Goal: Task Accomplishment & Management: Use online tool/utility

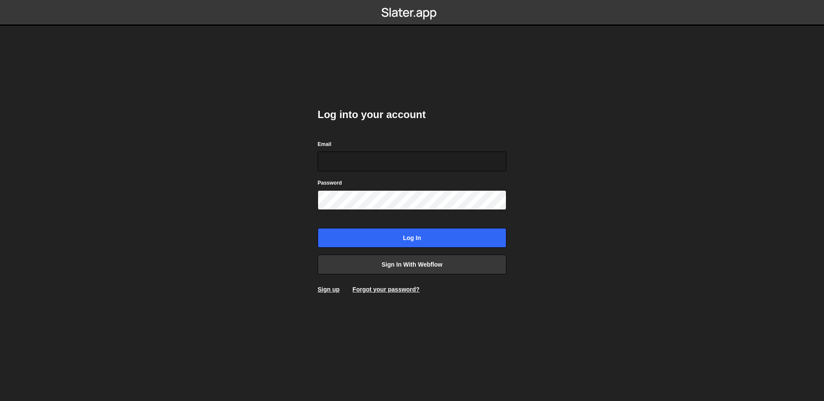
type input "[EMAIL_ADDRESS][DOMAIN_NAME]"
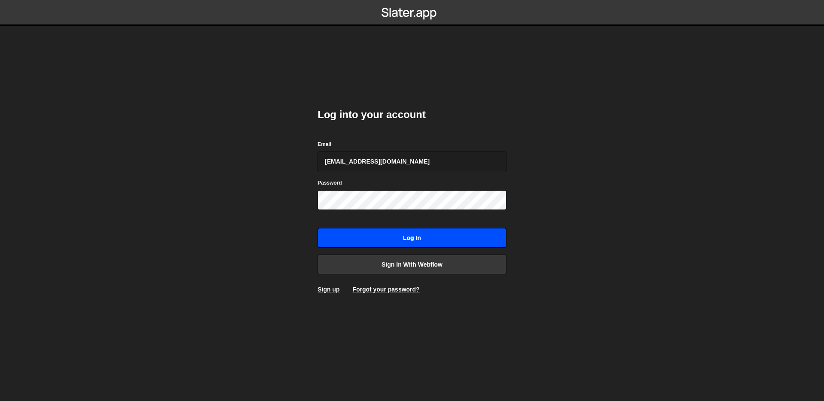
click at [426, 236] on input "Log in" at bounding box center [412, 238] width 189 height 20
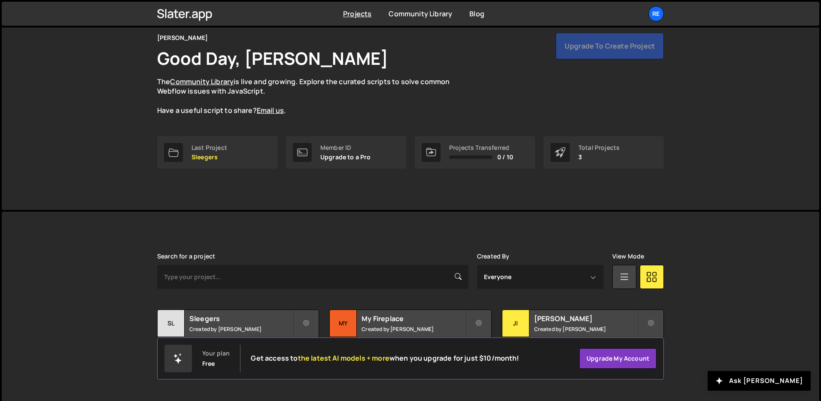
scroll to position [41, 0]
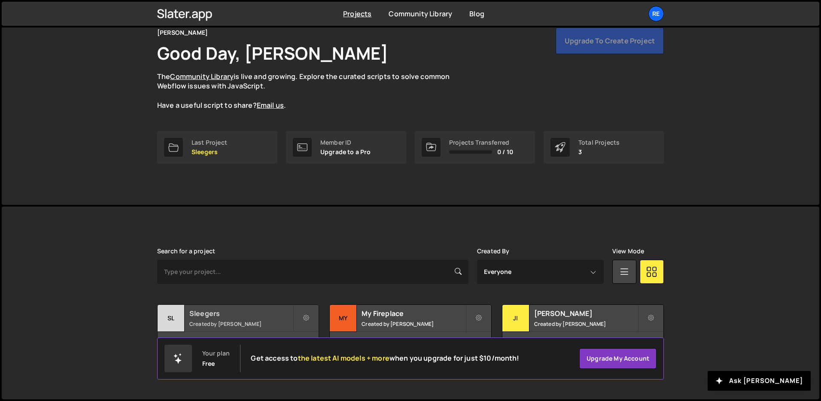
drag, startPoint x: 250, startPoint y: 314, endPoint x: 253, endPoint y: 310, distance: 5.2
click at [250, 314] on h2 "Sleegers" at bounding box center [240, 313] width 103 height 9
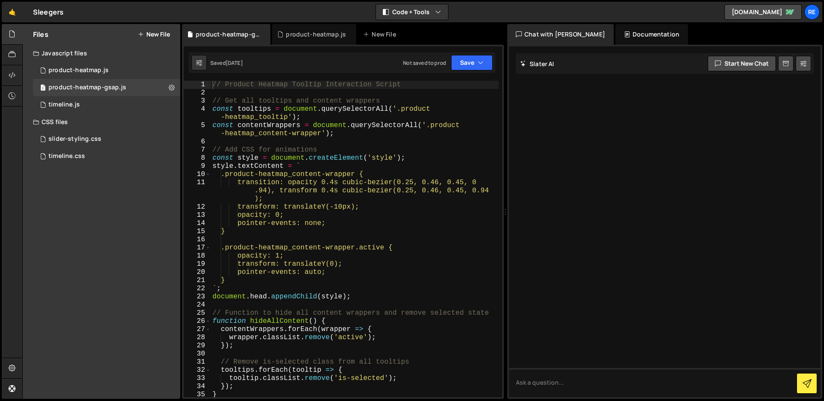
click at [159, 33] on button "New File" at bounding box center [154, 34] width 32 height 7
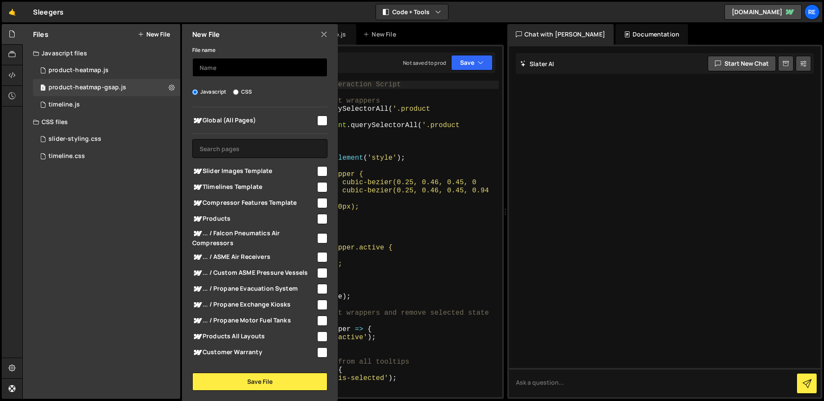
click at [235, 66] on input "text" at bounding box center [259, 67] width 135 height 19
type input "team-modal"
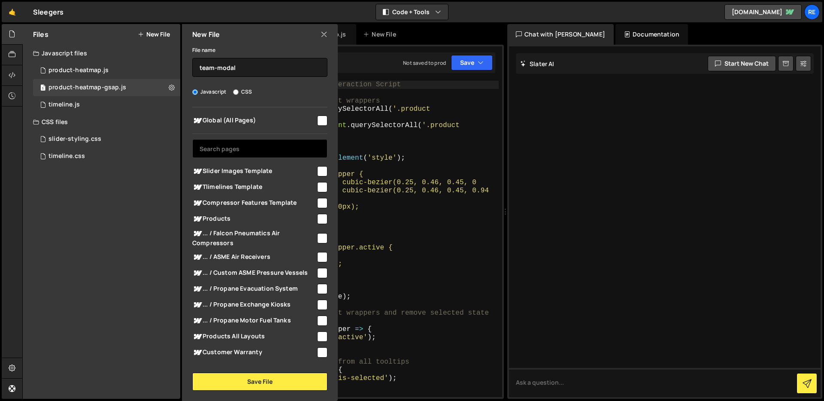
click at [278, 143] on input "text" at bounding box center [259, 148] width 135 height 19
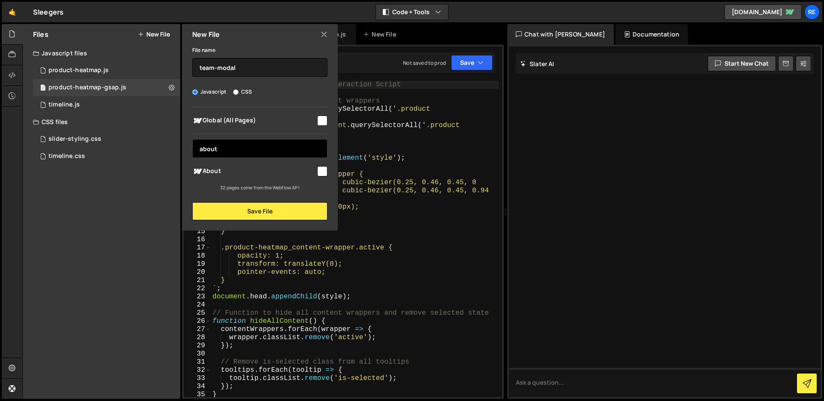
click at [237, 152] on input "about" at bounding box center [259, 148] width 135 height 19
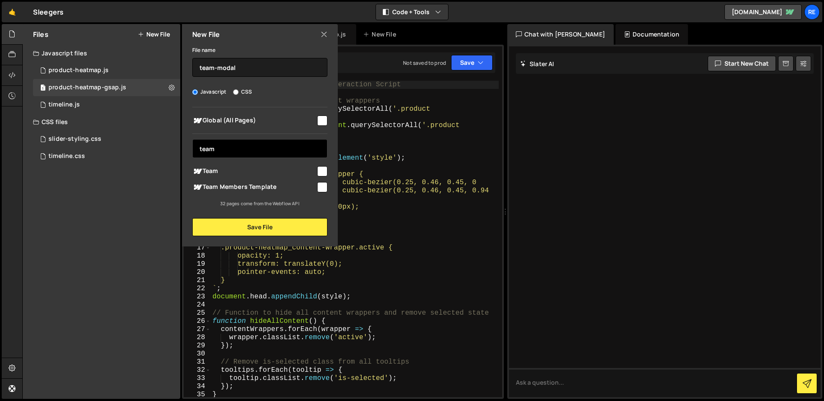
type input "team"
click at [323, 167] on input "checkbox" at bounding box center [322, 171] width 10 height 10
checkbox input "true"
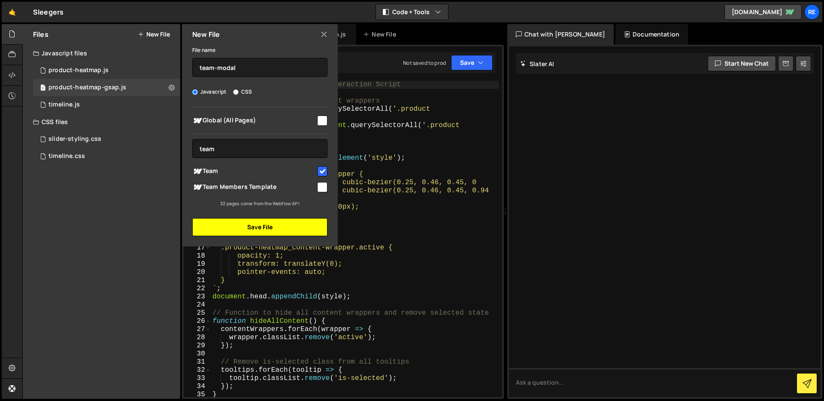
click at [297, 229] on button "Save File" at bounding box center [259, 227] width 135 height 18
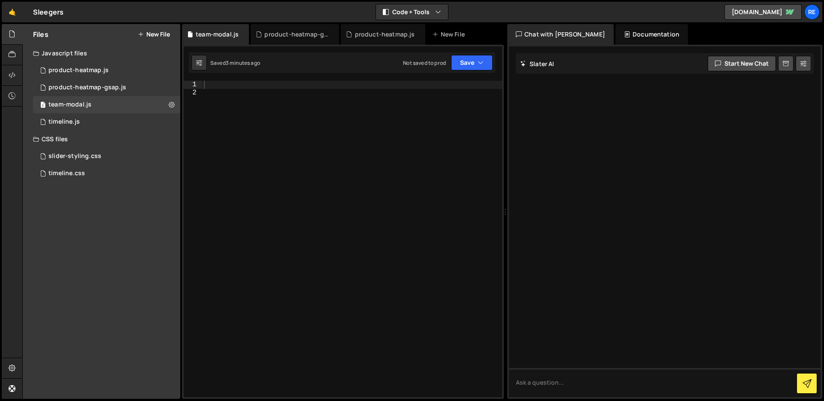
click at [302, 140] on div at bounding box center [352, 247] width 300 height 333
click at [266, 91] on div at bounding box center [352, 247] width 300 height 333
click at [261, 84] on div at bounding box center [352, 247] width 300 height 333
paste textarea "`;"
type textarea "`;"
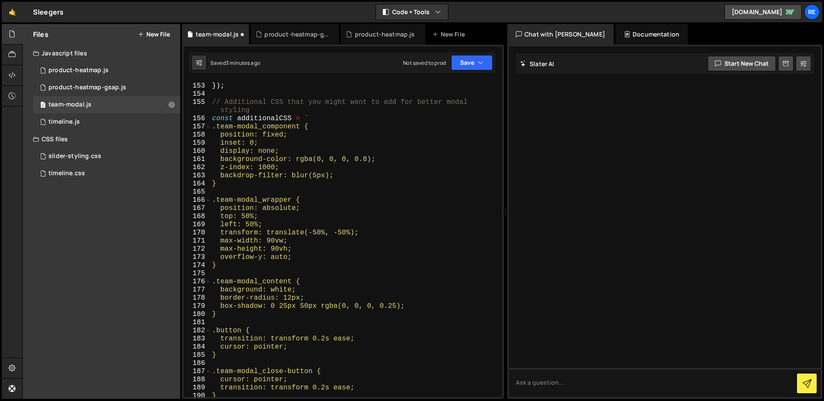
scroll to position [1457, 0]
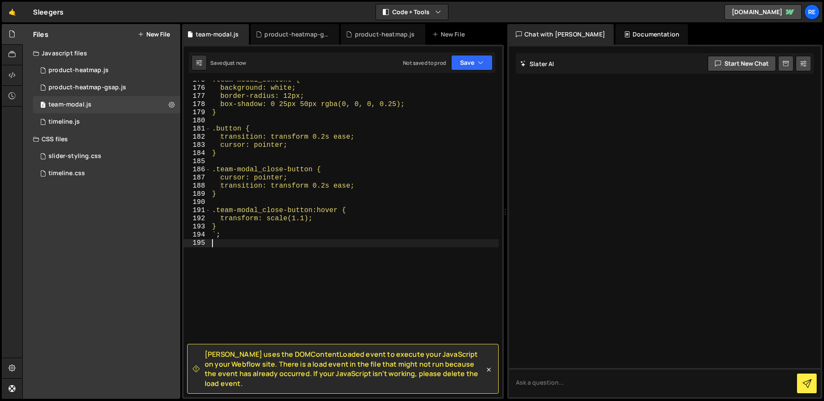
click at [310, 370] on span "[PERSON_NAME] uses the DOMContentLoaded event to execute your JavaScript on you…" at bounding box center [345, 368] width 280 height 39
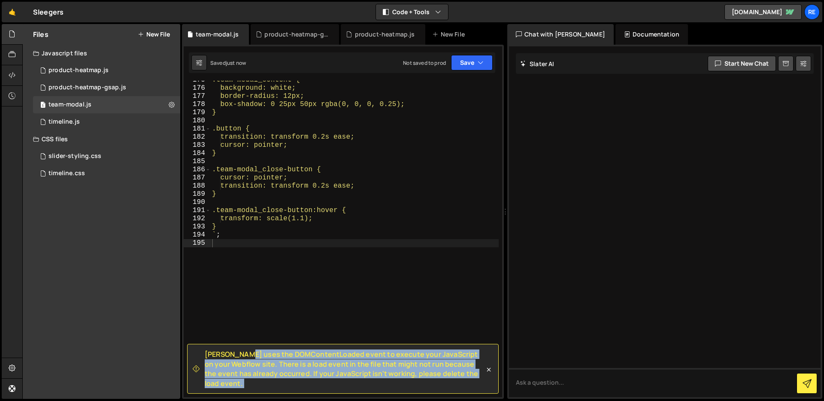
click at [310, 370] on span "[PERSON_NAME] uses the DOMContentLoaded event to execute your JavaScript on you…" at bounding box center [345, 368] width 280 height 39
copy div "Loremi dolo sit AMETconsecTetura elits do eiusmod temp InciDidunt ut labo Etdol…"
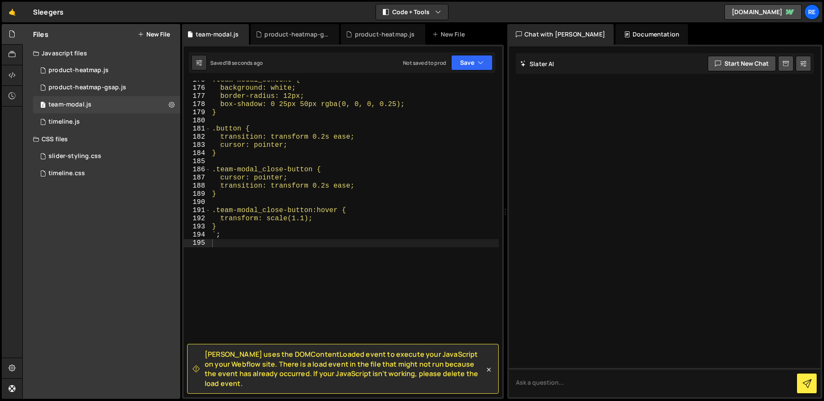
click at [313, 166] on div ".team-modal_content { background: white; border-radius: 12px; box-shadow: 0 25p…" at bounding box center [354, 242] width 288 height 333
type textarea "`;"
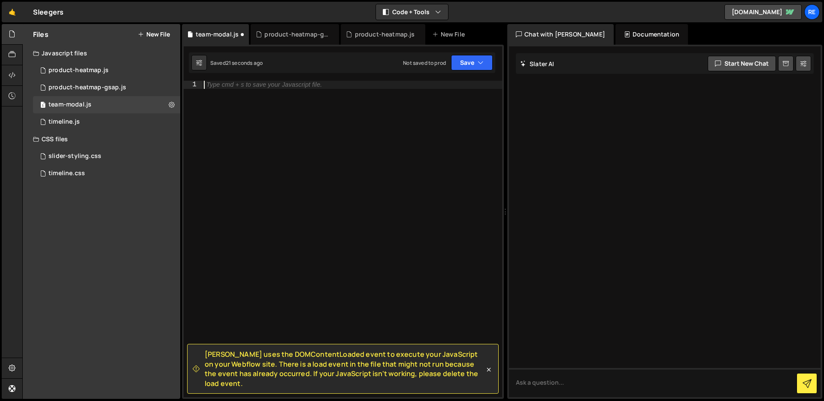
paste textarea "`;"
type textarea "`;"
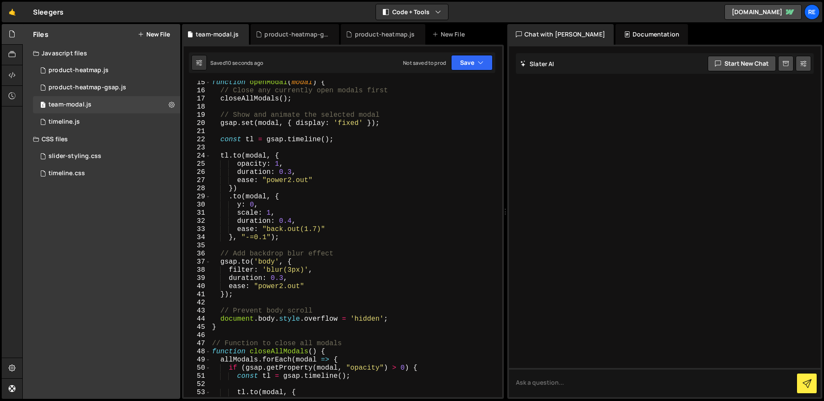
scroll to position [0, 0]
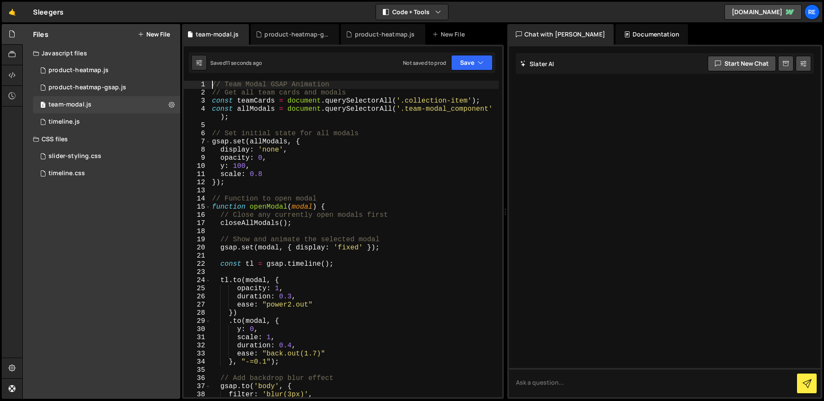
click at [214, 82] on div "// Team Modal GSAP Animation // Get all team cards and modals const teamCards =…" at bounding box center [354, 247] width 288 height 333
type textarea "// Team Modal GSAP Animation"
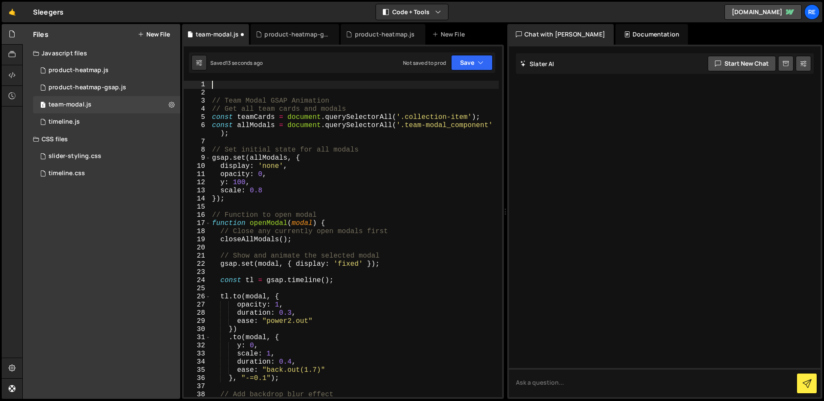
type textarea "g"
type textarea "s"
click at [391, 166] on div "// Team Modal GSAP Animation // Get all team cards and modals const teamCards =…" at bounding box center [354, 247] width 288 height 333
type textarea "`;"
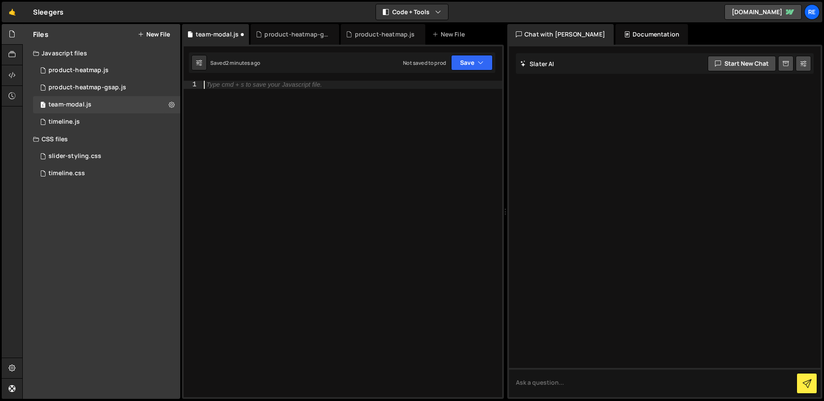
paste textarea "`;"
type textarea "`;"
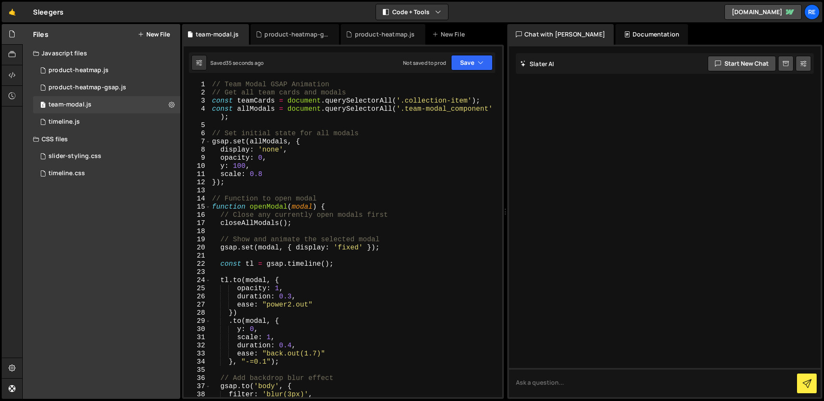
click at [212, 82] on div "// Team Modal GSAP Animation // Get all team cards and modals const teamCards =…" at bounding box center [354, 247] width 288 height 333
type textarea "// Team Modal GSAP Animation"
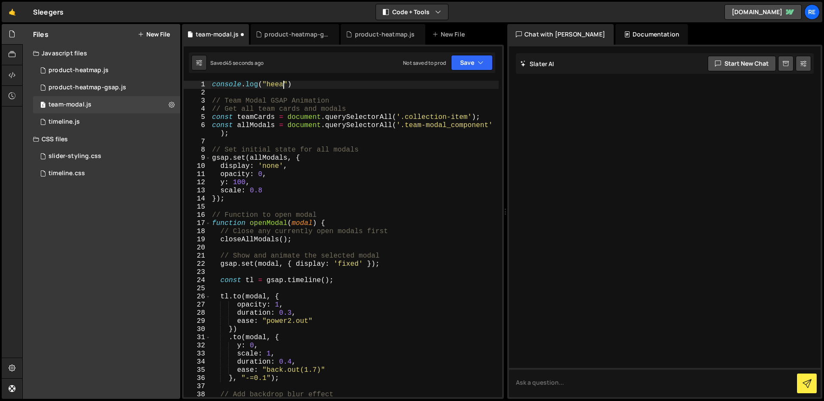
scroll to position [0, 5]
click at [367, 179] on div "console . log ( "heearfe" ) // Team Modal GSAP Animation // Get all team cards …" at bounding box center [354, 247] width 288 height 333
type textarea "`;"
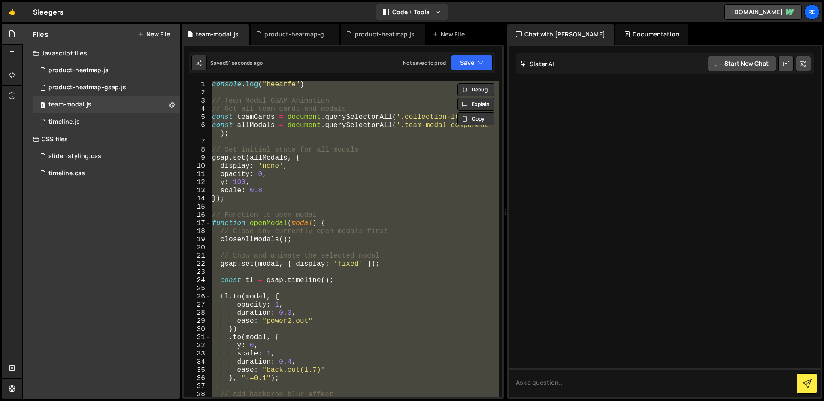
scroll to position [0, 0]
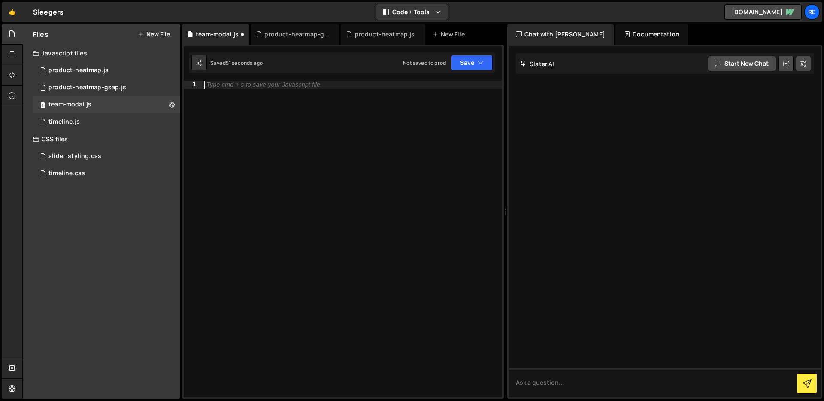
paste textarea "`;"
type textarea "`;"
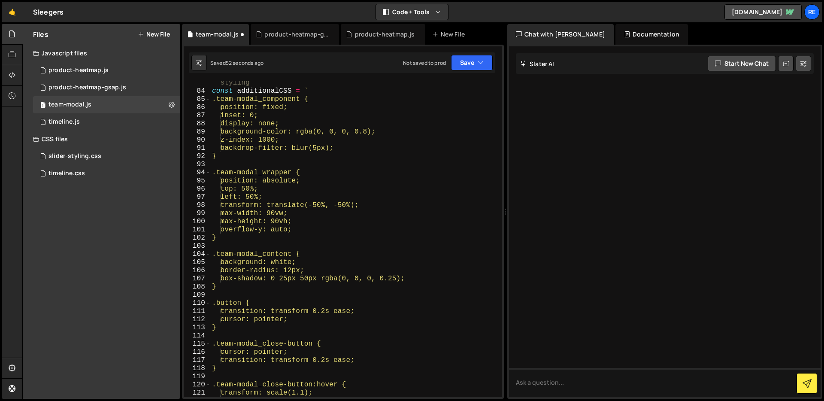
scroll to position [862, 0]
